Goal: Task Accomplishment & Management: Manage account settings

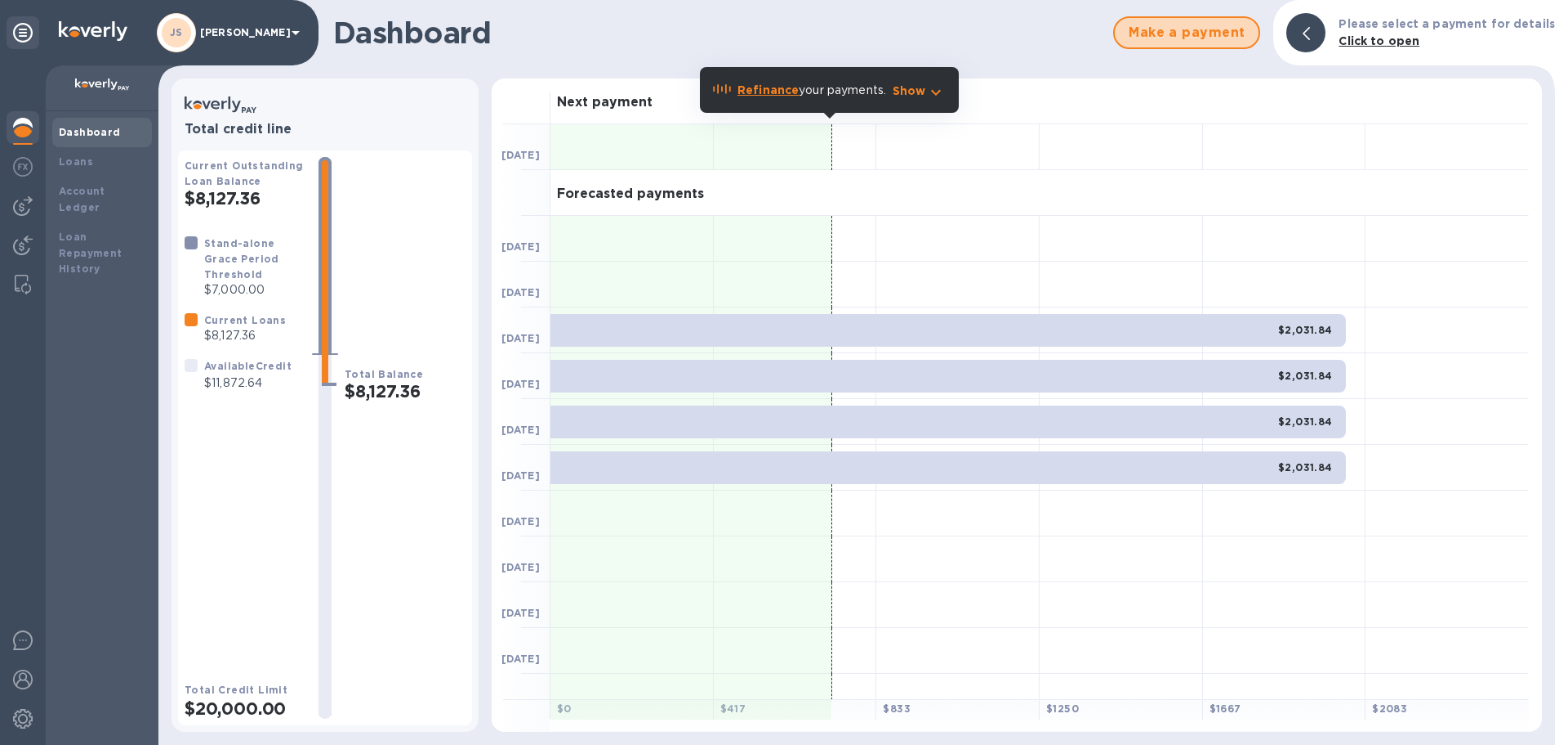
click at [1165, 33] on span "Make a payment" at bounding box center [1186, 33] width 117 height 20
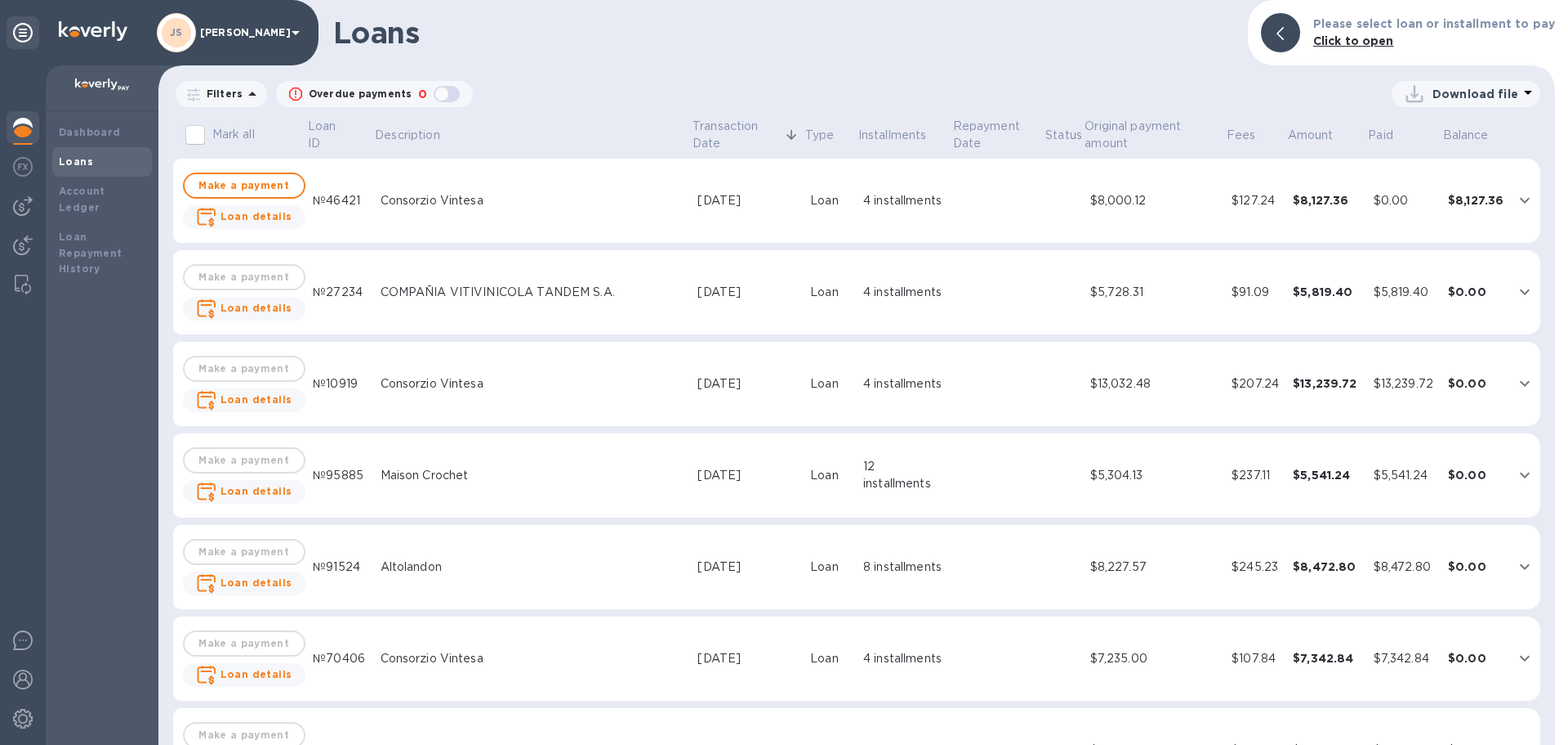
click at [31, 161] on img at bounding box center [23, 167] width 20 height 20
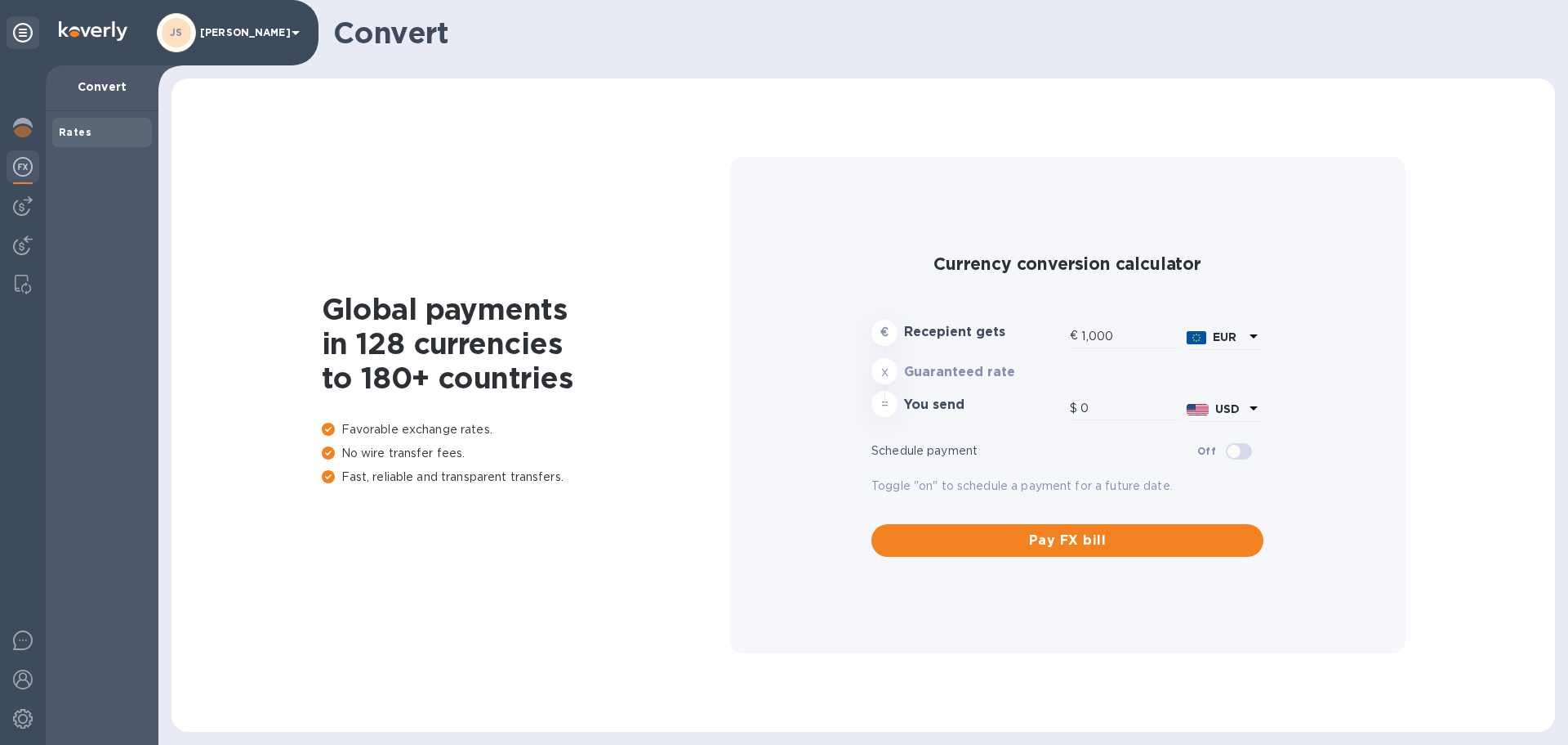
type input "1,208.33"
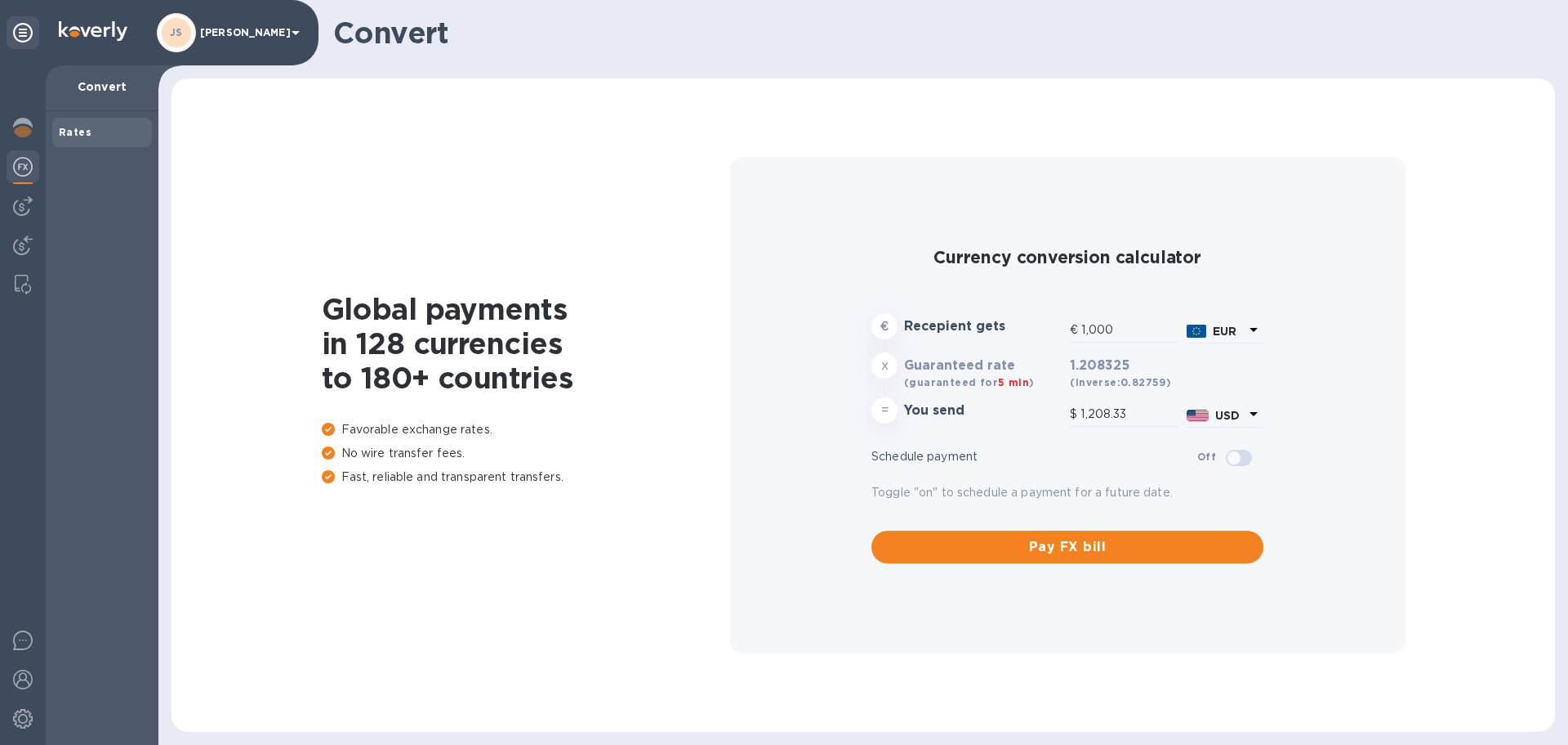
click at [33, 198] on div at bounding box center [23, 205] width 33 height 33
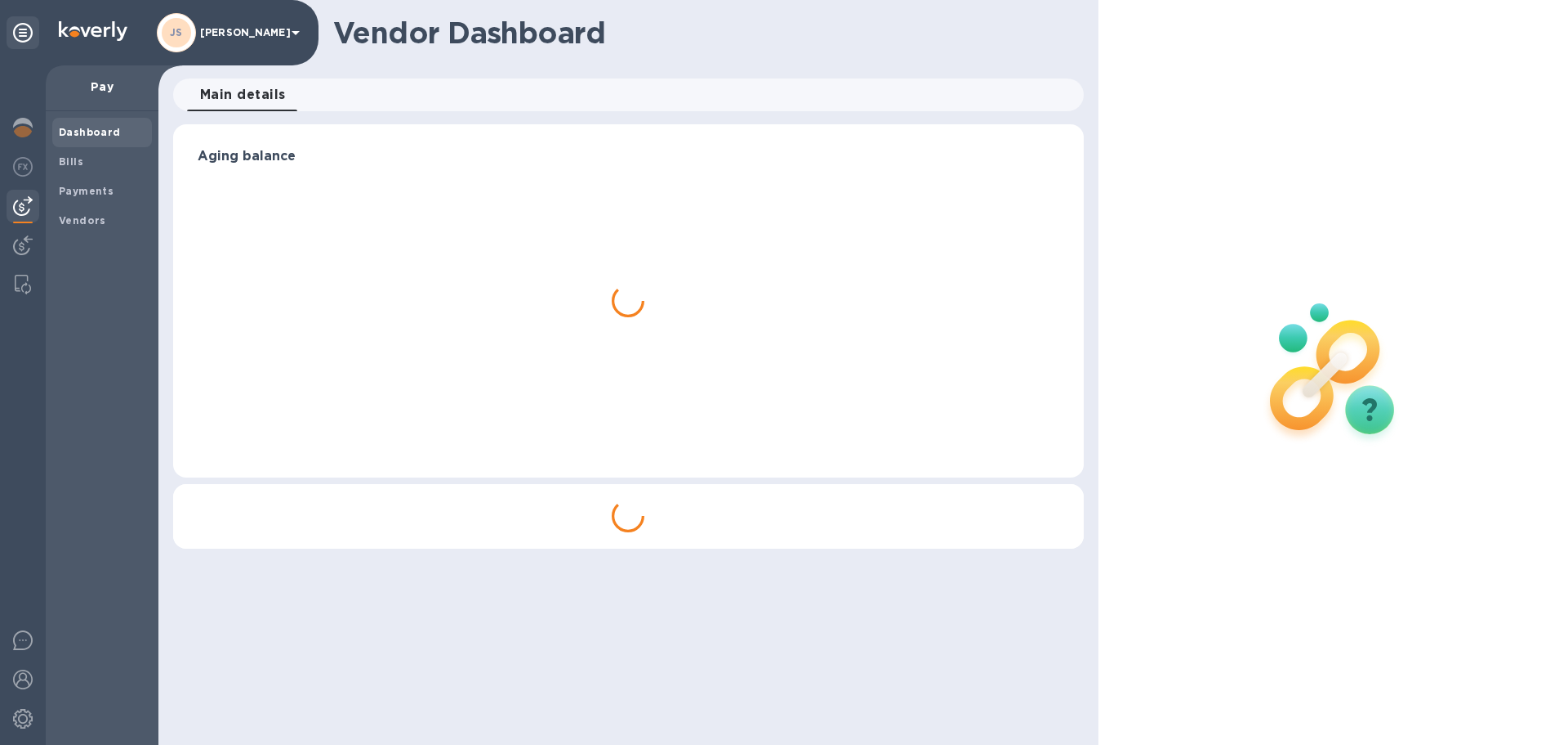
click at [129, 156] on span "Bills" at bounding box center [102, 162] width 87 height 17
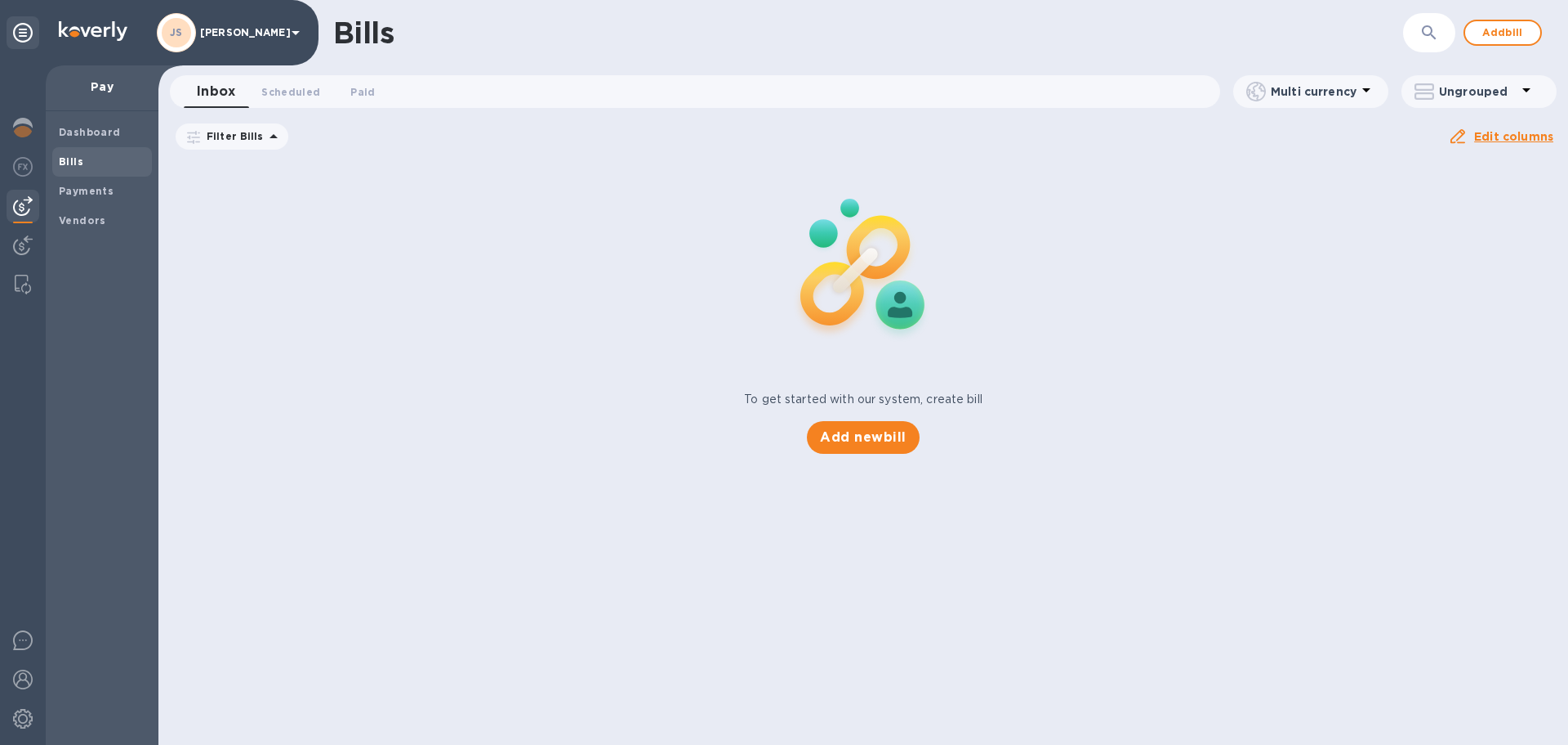
click at [1529, 33] on button "Add bill" at bounding box center [1503, 33] width 79 height 27
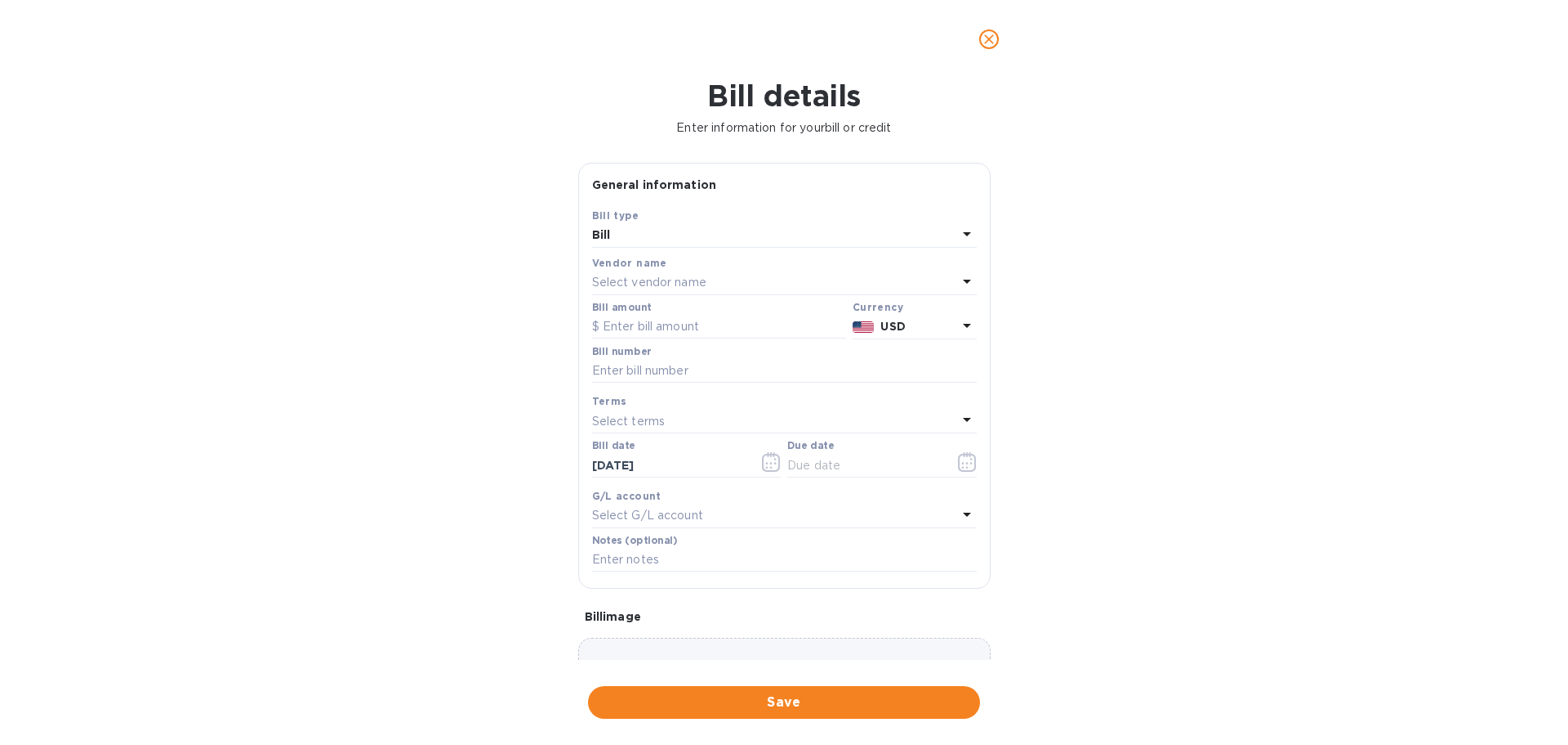
click at [802, 283] on div "Select vendor name" at bounding box center [774, 282] width 365 height 23
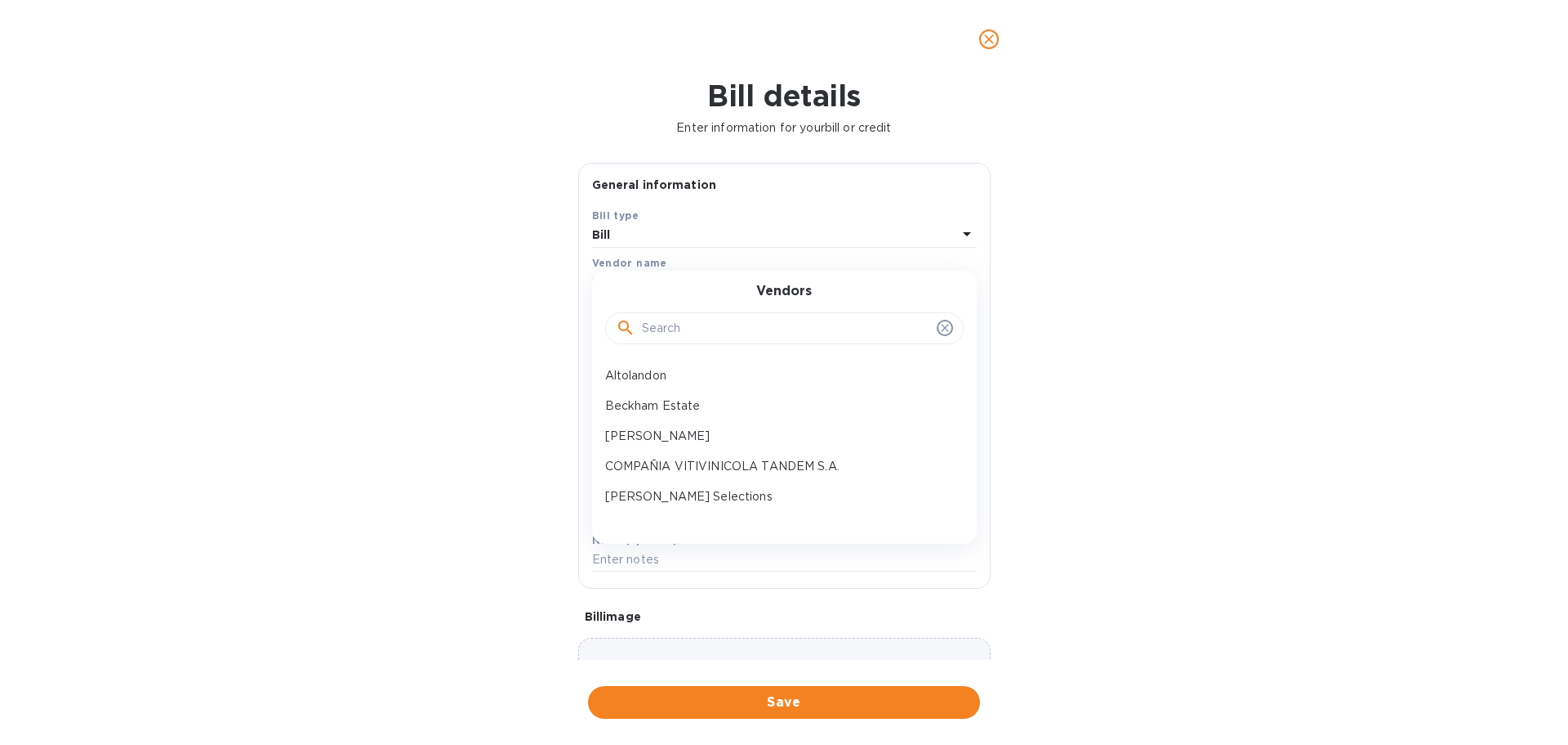
click at [741, 333] on input "text" at bounding box center [786, 328] width 289 height 25
type input "altolandon"
click at [714, 374] on p "Altolandon" at bounding box center [778, 374] width 346 height 17
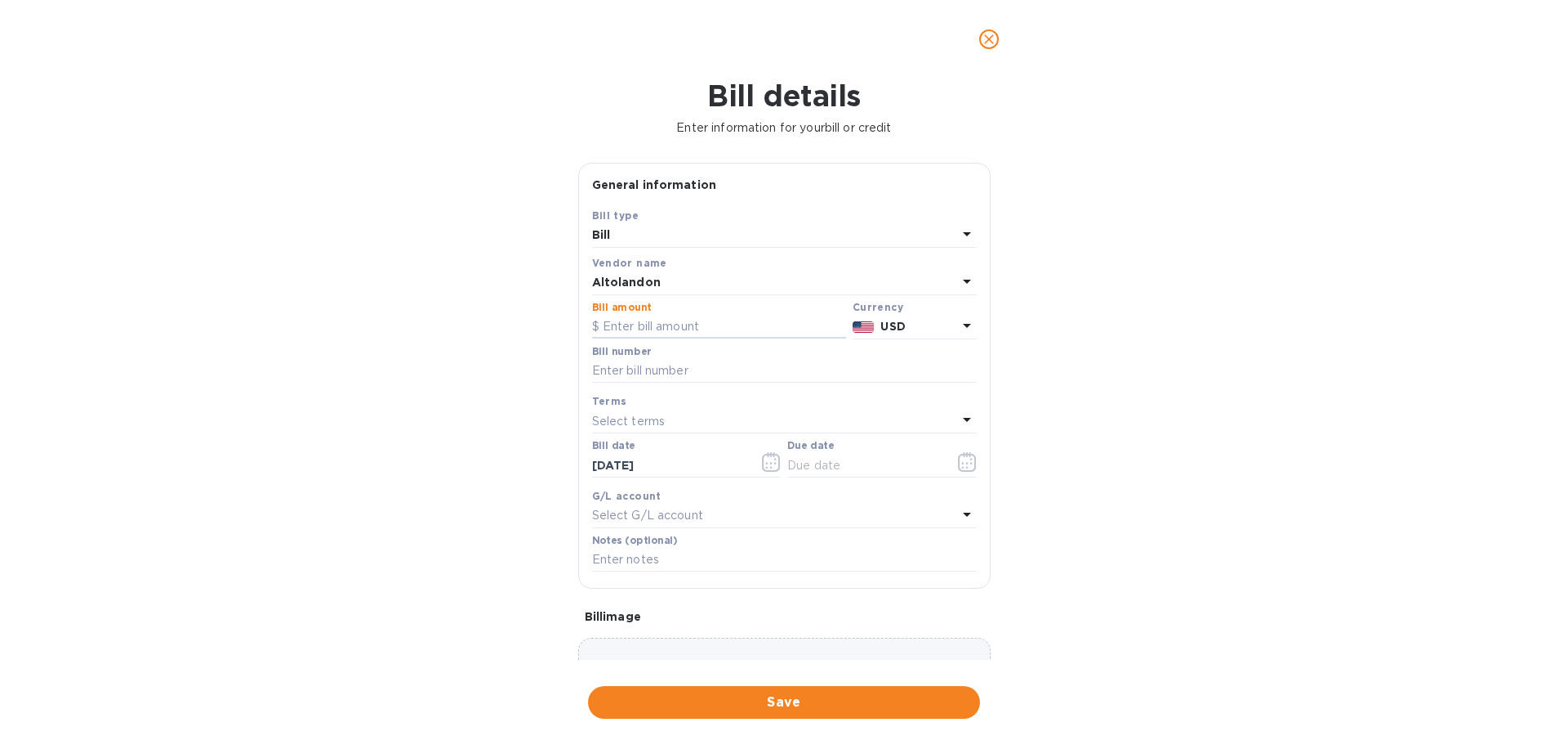
click at [648, 332] on input "text" at bounding box center [719, 326] width 254 height 25
click at [957, 323] on icon at bounding box center [967, 325] width 20 height 20
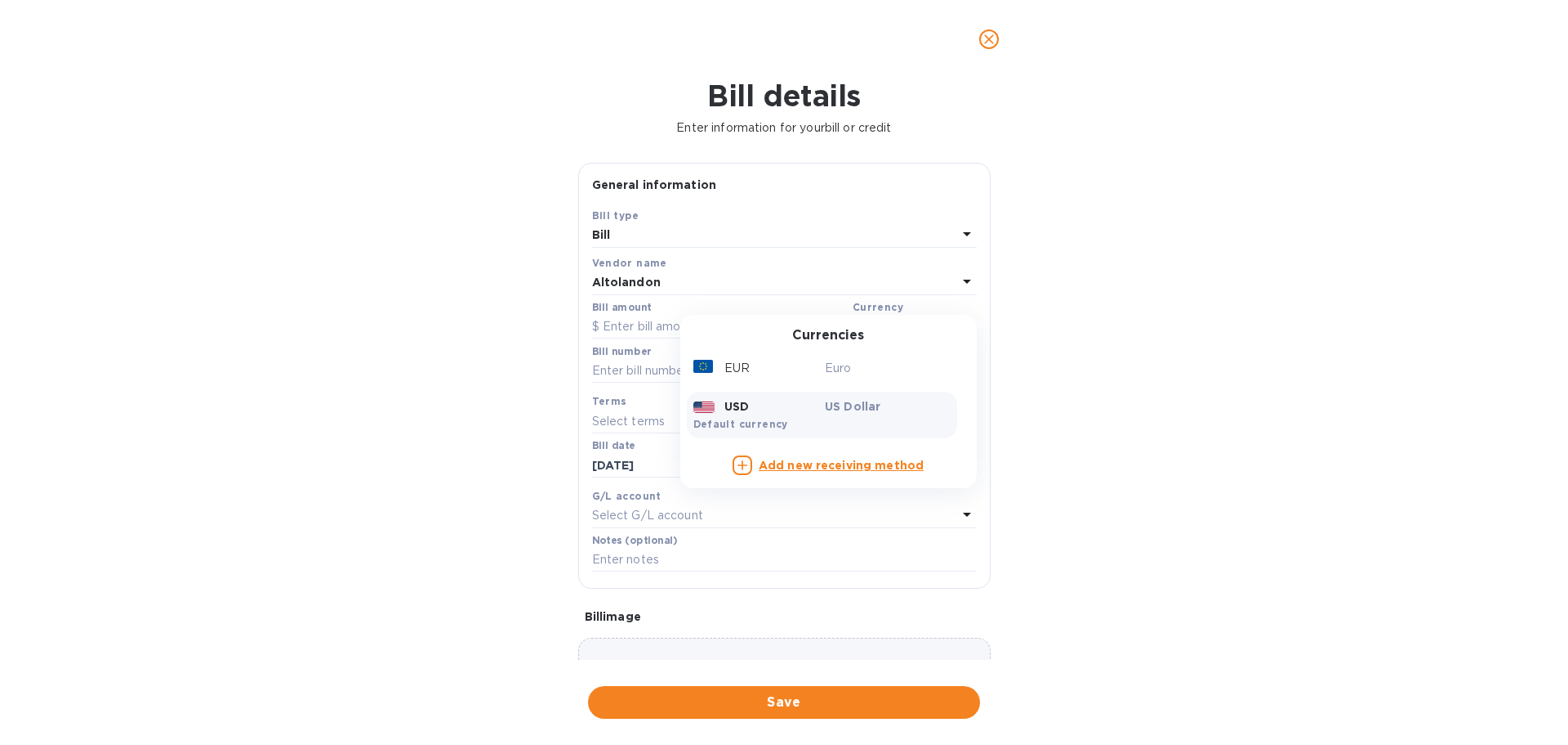
click at [901, 370] on p "Euro" at bounding box center [888, 368] width 126 height 17
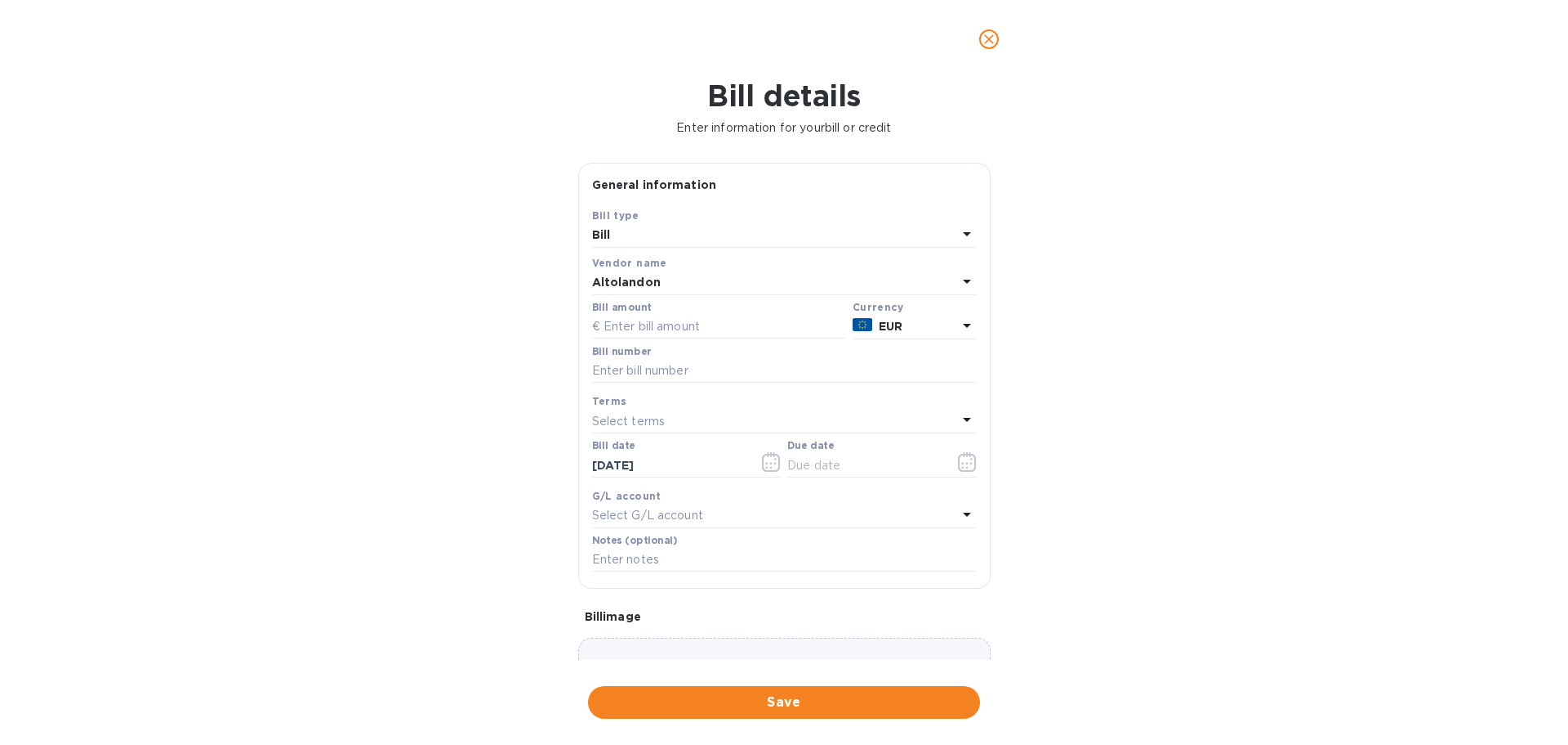
click at [661, 311] on div "Bill amount" at bounding box center [719, 320] width 254 height 37
click at [658, 327] on input "text" at bounding box center [719, 326] width 254 height 25
paste input "9,564.00"
type input "9,564.00"
click at [691, 376] on input "text" at bounding box center [784, 371] width 385 height 25
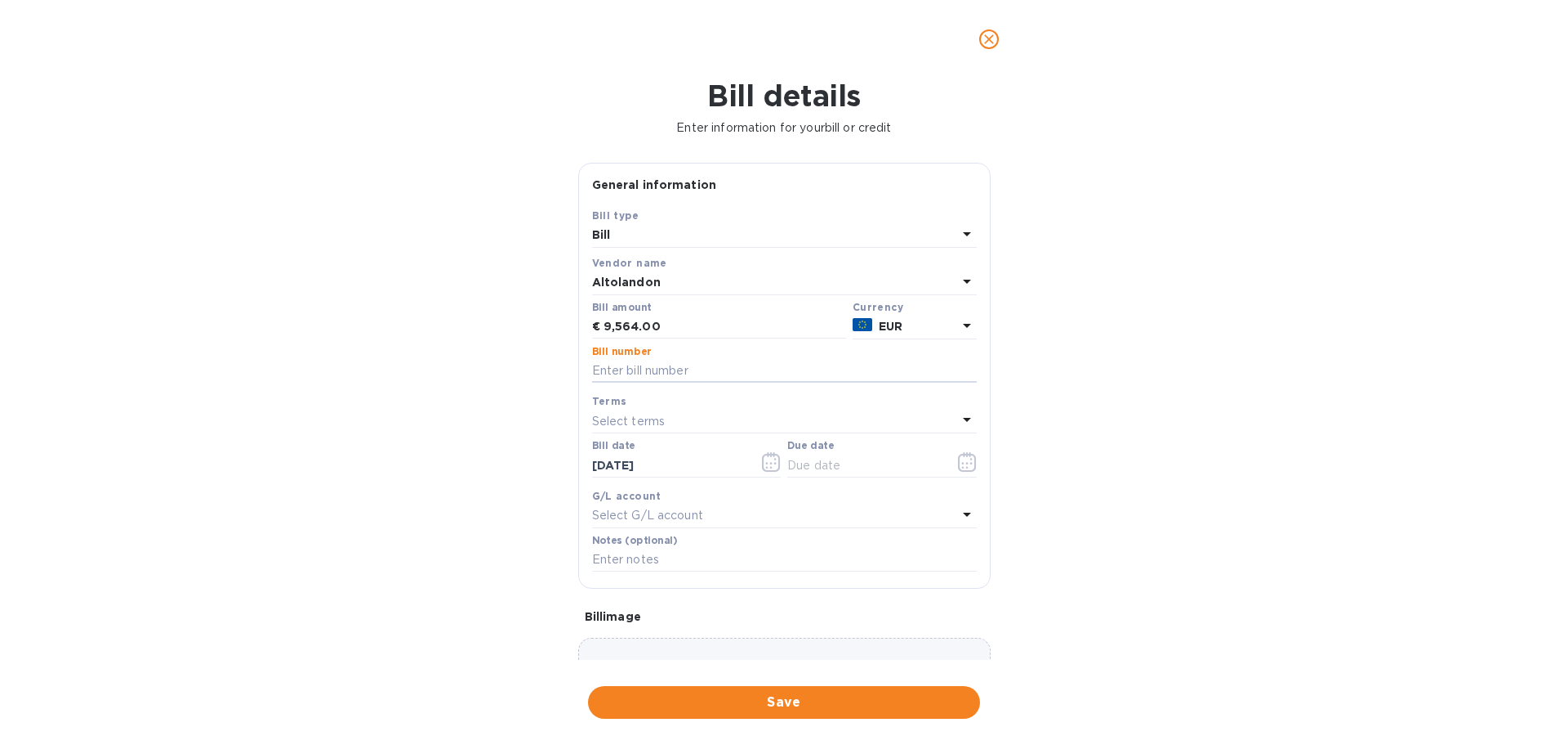
paste input "000240"
type input "000240"
click at [959, 457] on icon "button" at bounding box center [967, 462] width 19 height 20
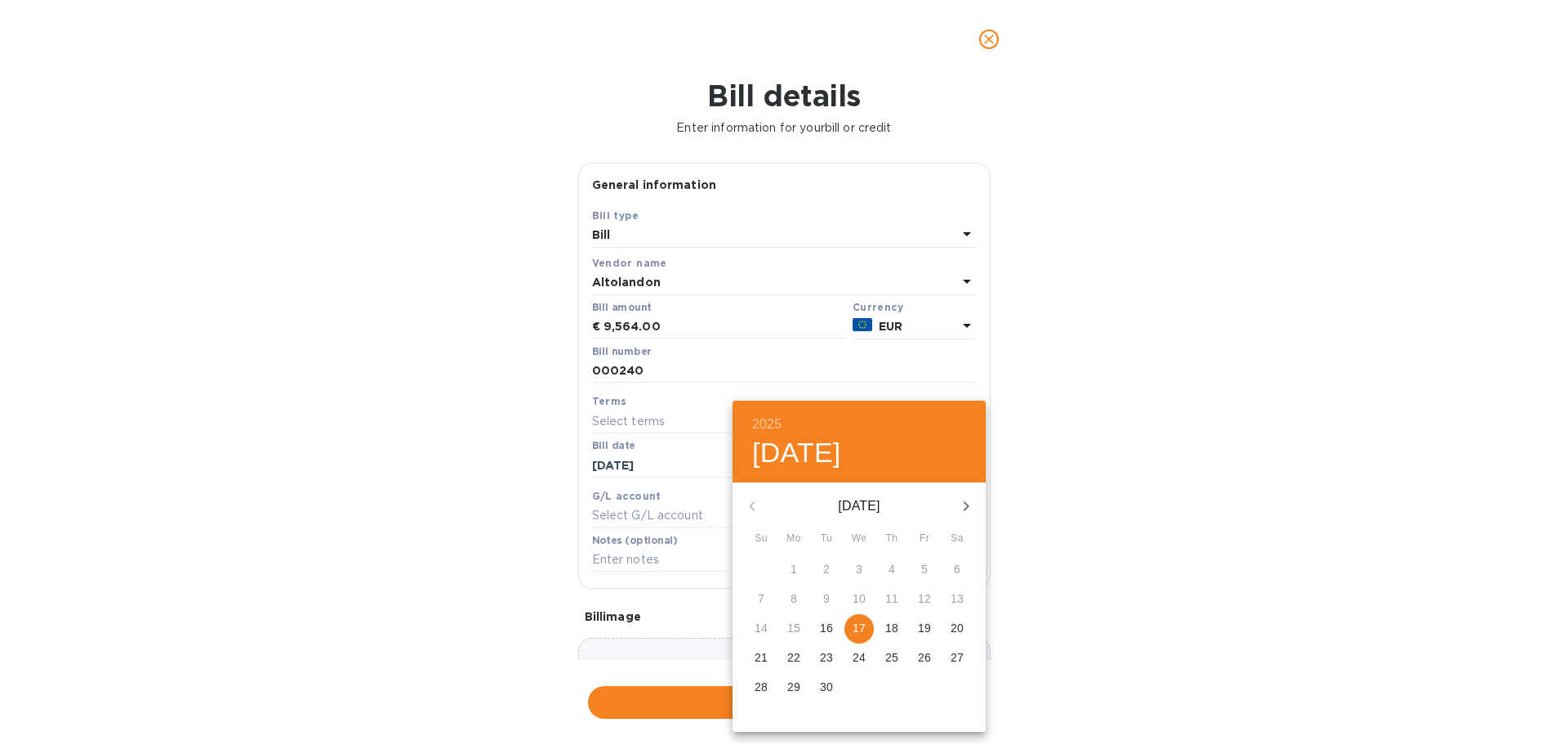
click at [872, 624] on span "17" at bounding box center [860, 628] width 30 height 17
type input "[DATE]"
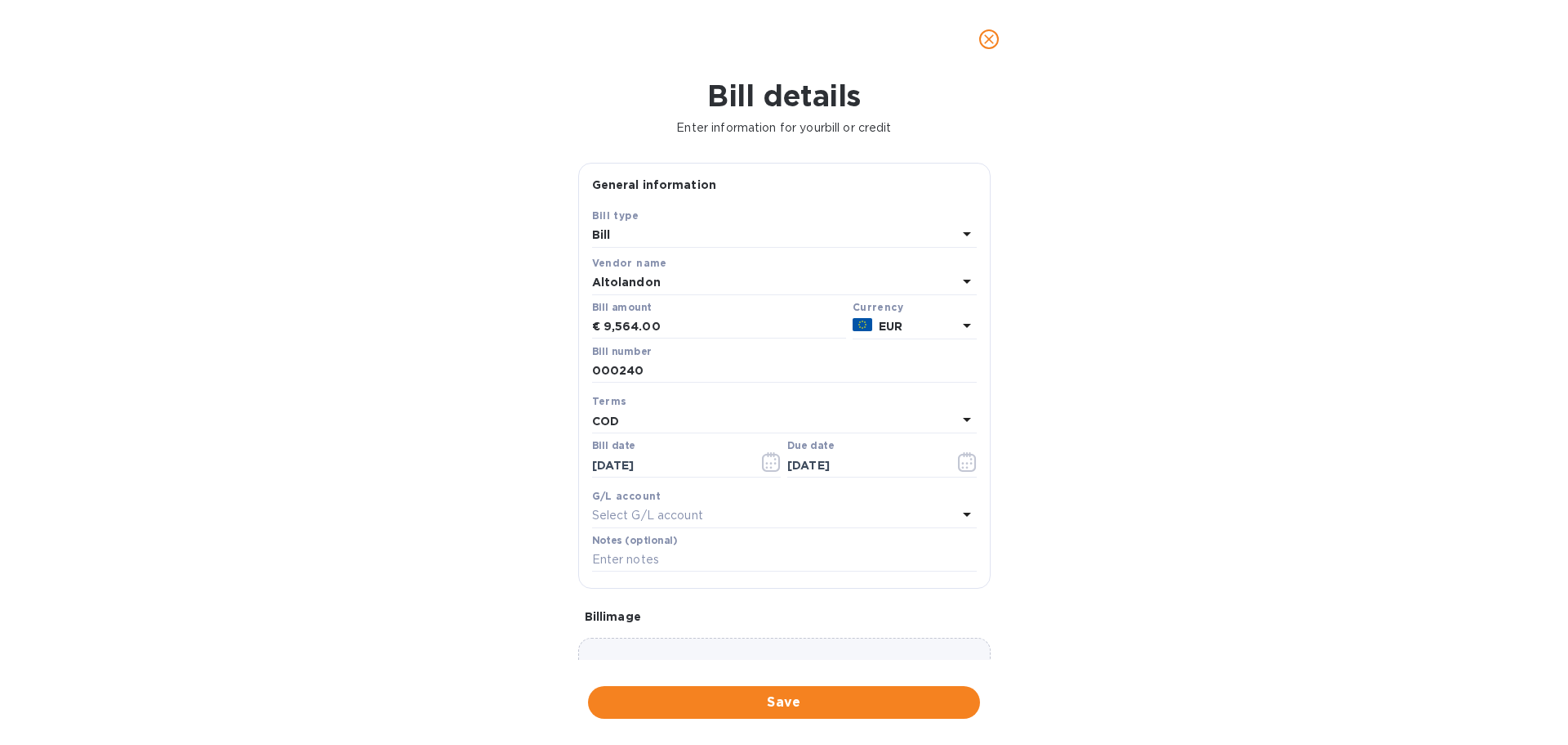
scroll to position [115, 0]
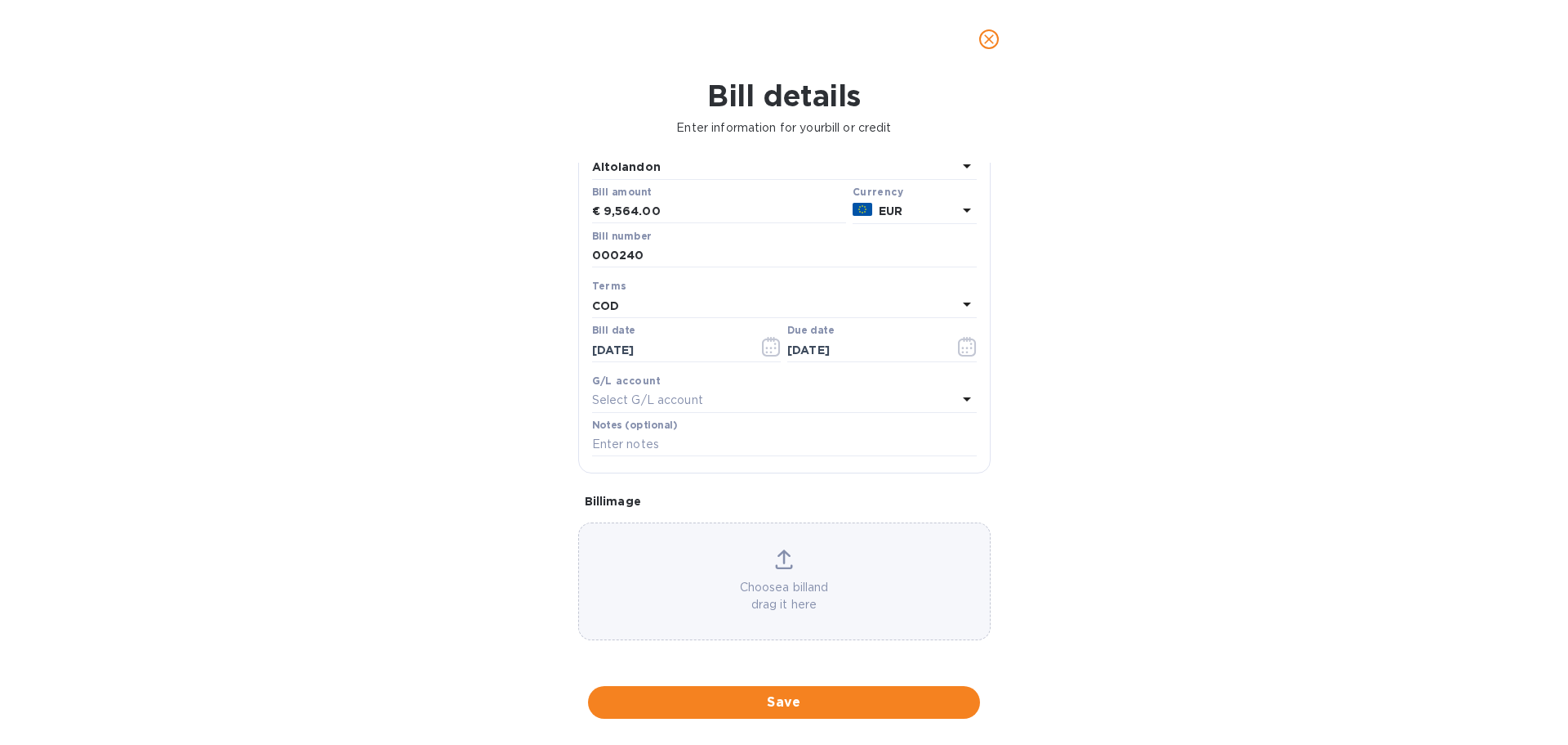
click at [861, 705] on span "Save" at bounding box center [784, 702] width 366 height 20
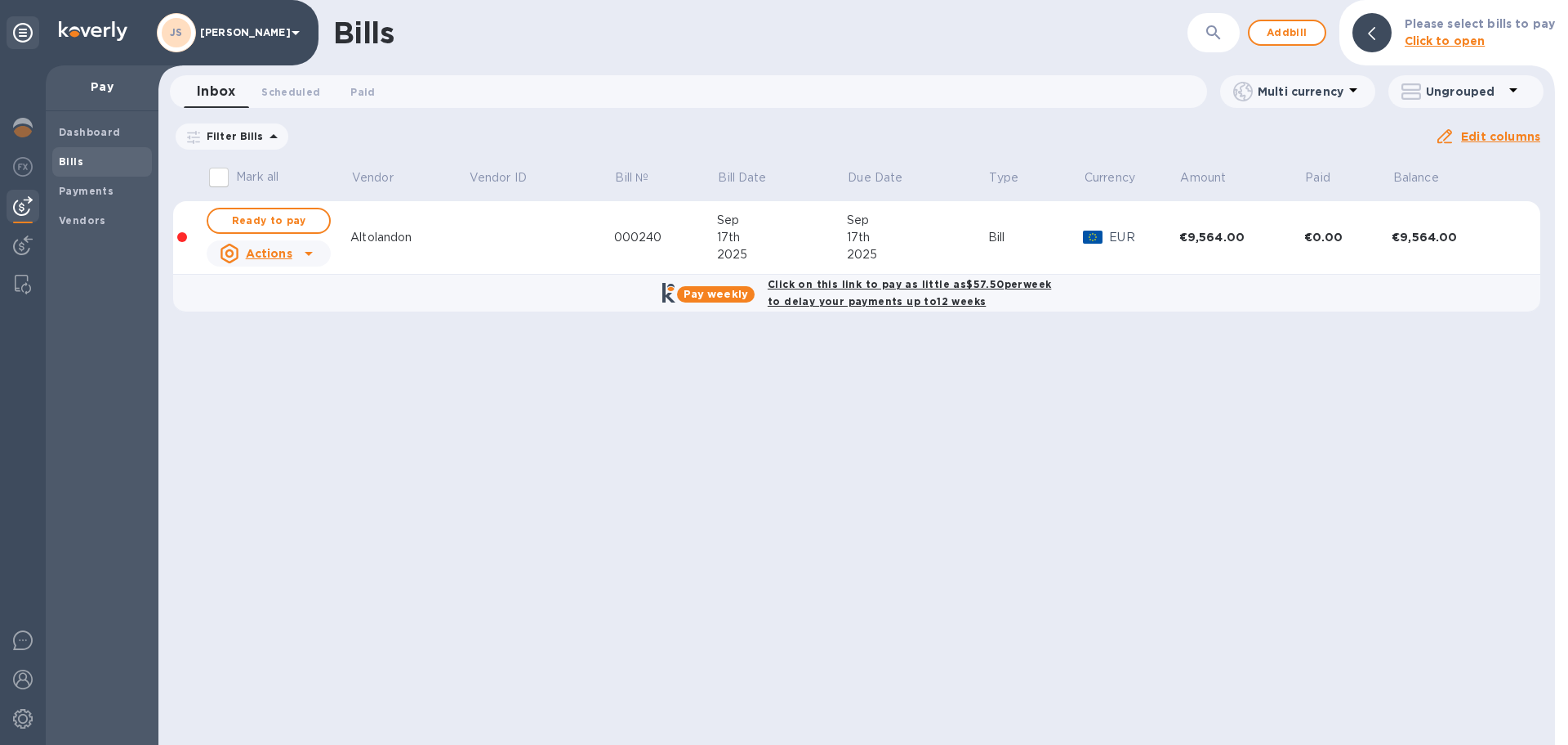
click at [304, 220] on span "Ready to pay" at bounding box center [269, 221] width 95 height 20
checkbox input "true"
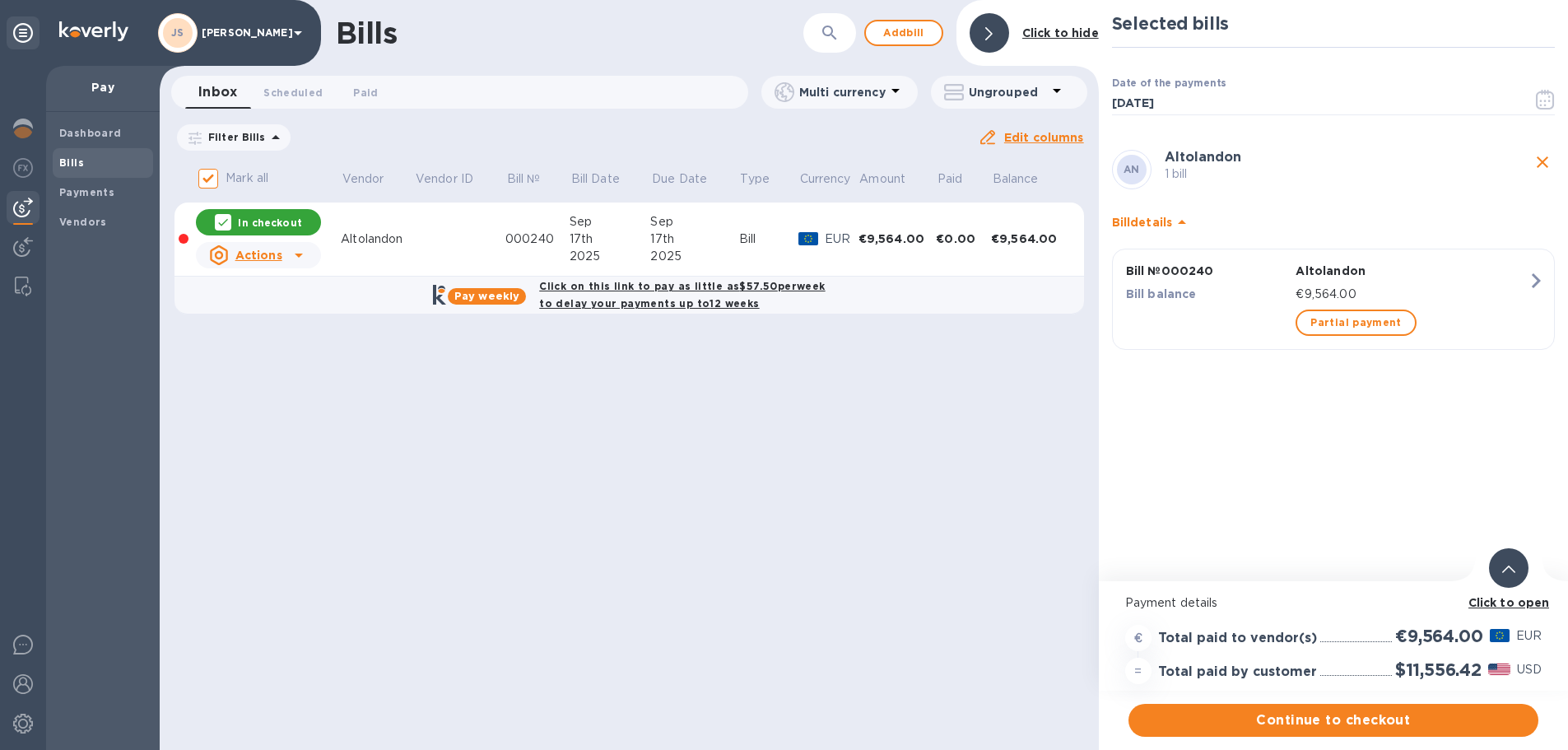
click at [1515, 600] on b "Click to open" at bounding box center [1509, 601] width 81 height 13
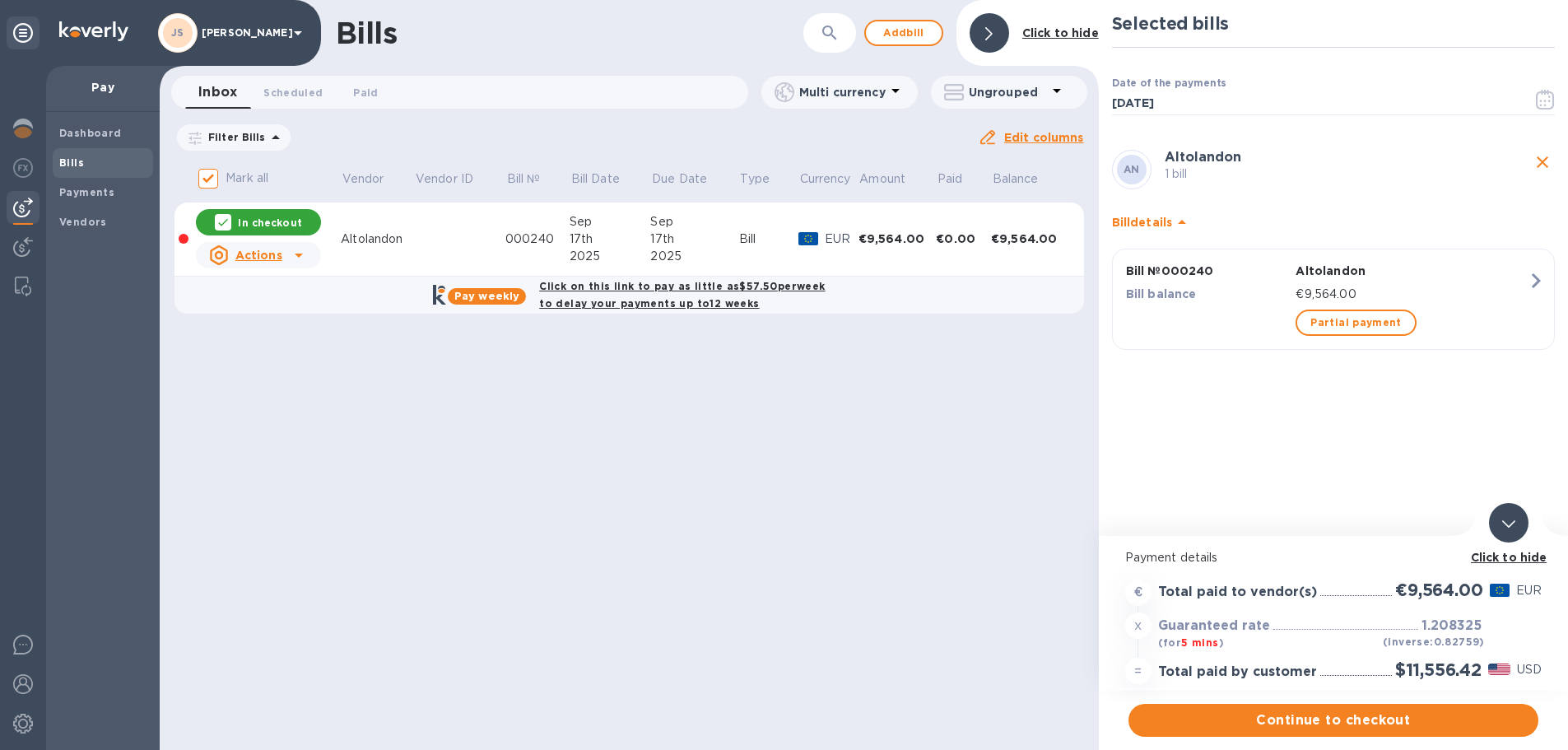
click at [1435, 712] on span "Continue to checkout" at bounding box center [1333, 720] width 383 height 20
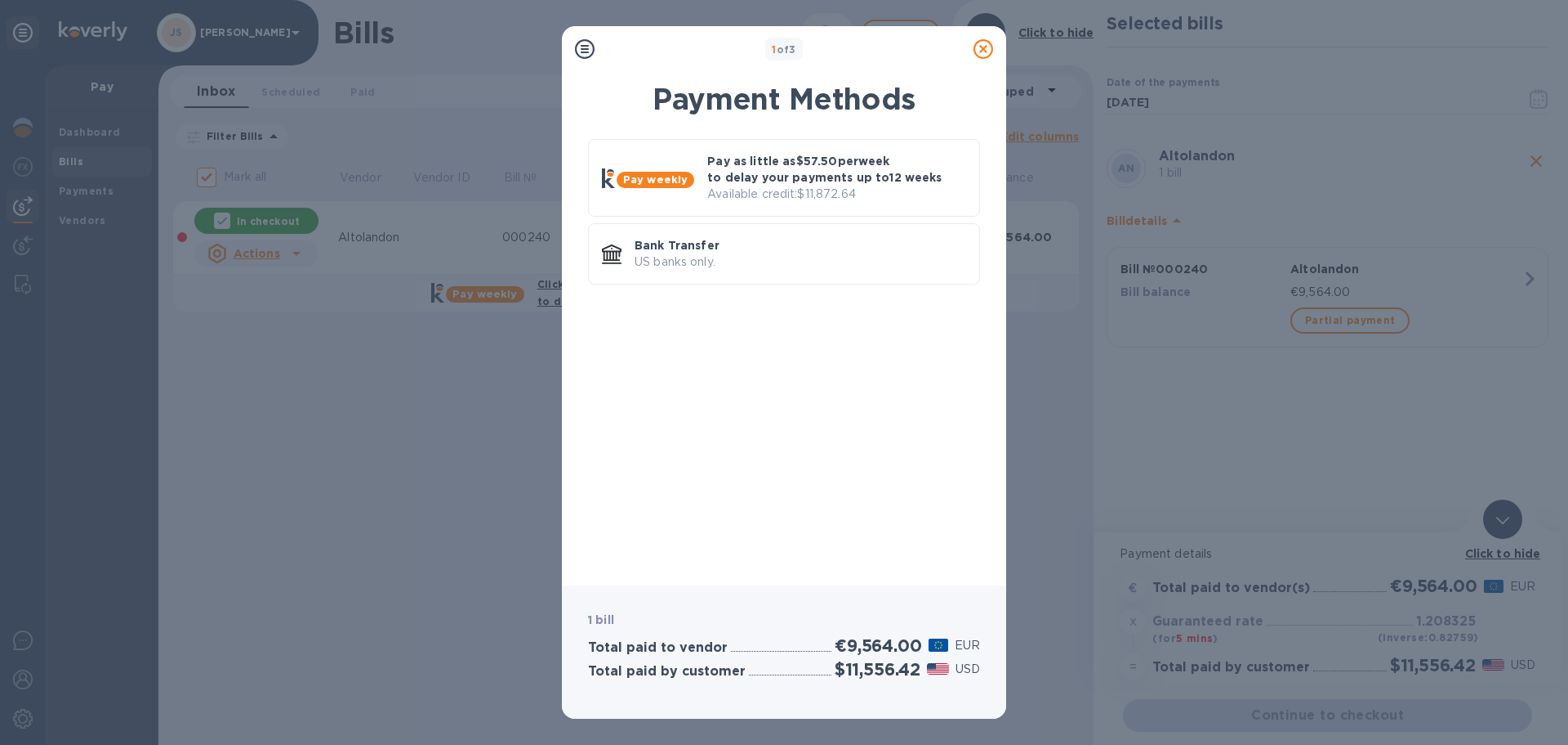
click at [745, 191] on p "Available credit: $11,872.64" at bounding box center [836, 193] width 259 height 17
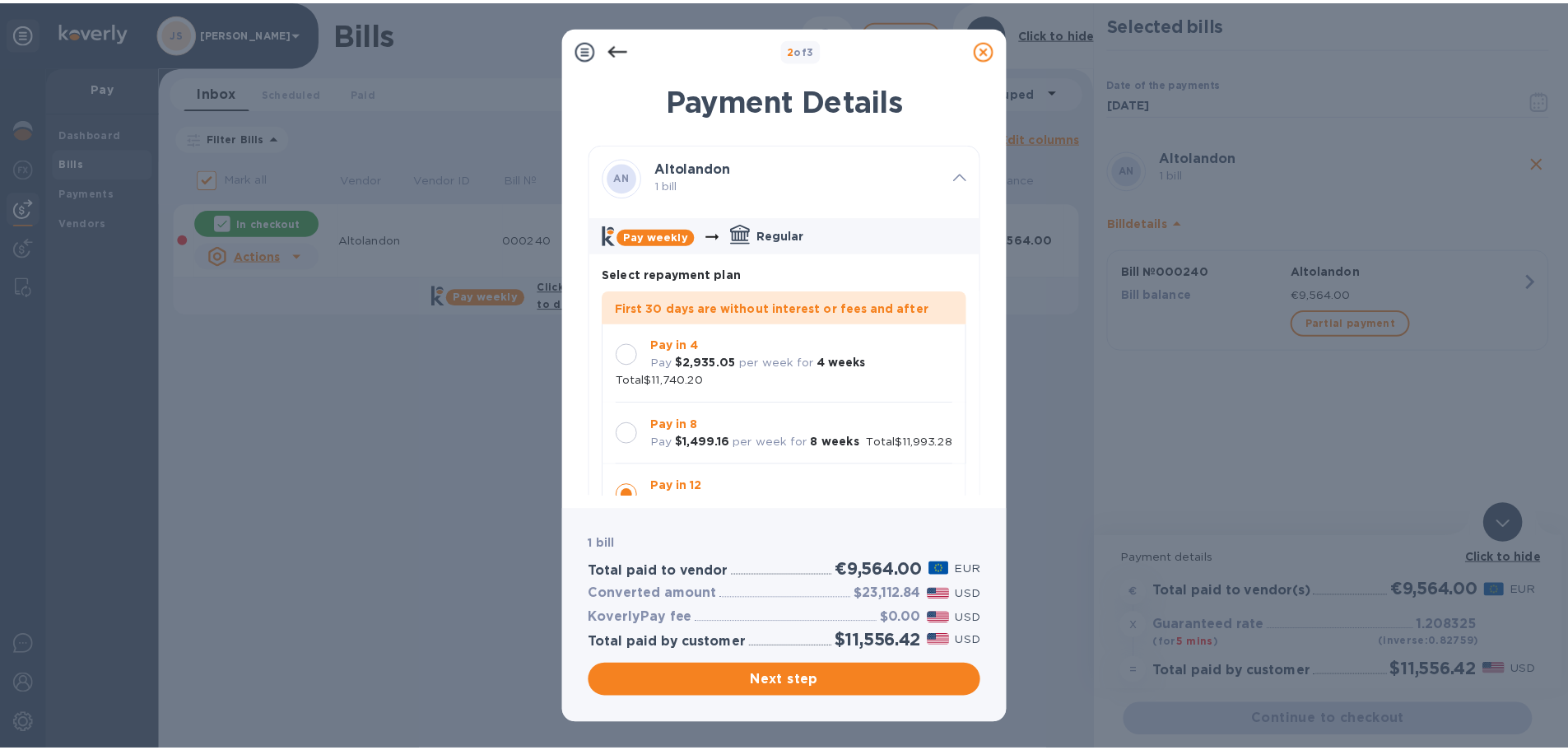
scroll to position [48, 0]
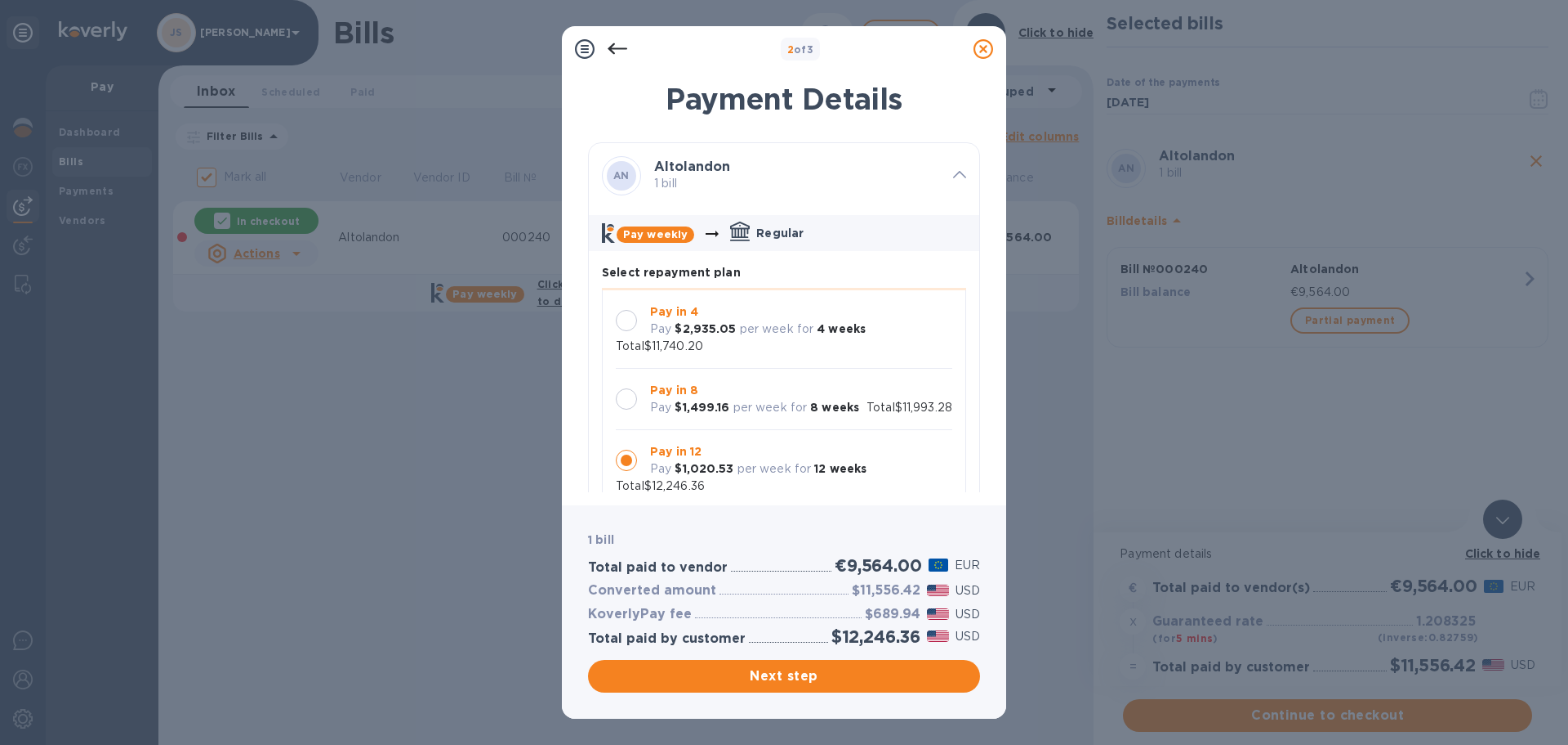
click at [987, 44] on icon at bounding box center [984, 49] width 20 height 20
